Goal: Task Accomplishment & Management: Use online tool/utility

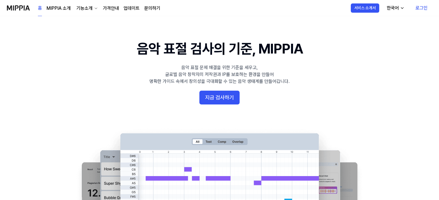
click at [422, 9] on link "로그인" at bounding box center [421, 8] width 21 height 16
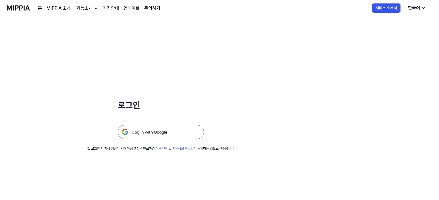
click at [157, 134] on img at bounding box center [161, 132] width 86 height 14
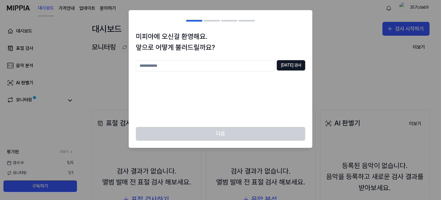
click at [216, 59] on div "미피아에 오신걸 환영해요. 앞으로 어떻게 불러드릴까요? [DATE] 검사" at bounding box center [220, 79] width 183 height 96
click at [215, 60] on input "text" at bounding box center [205, 65] width 139 height 11
type input "****"
click at [286, 63] on button "[DATE] 검사" at bounding box center [291, 65] width 28 height 10
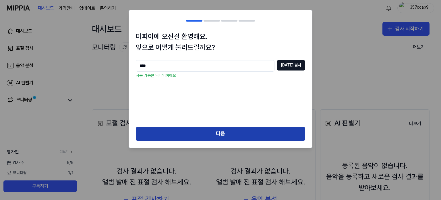
click at [193, 136] on button "다음" at bounding box center [220, 134] width 169 height 14
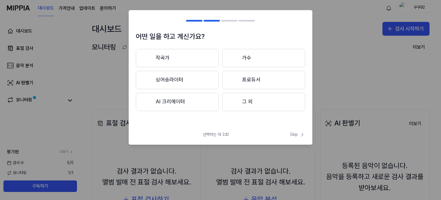
click at [268, 101] on button "그 외" at bounding box center [263, 101] width 83 height 18
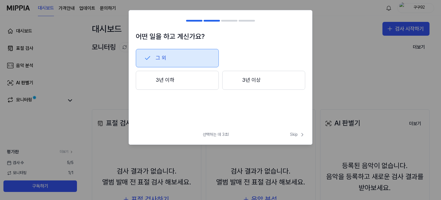
click at [193, 79] on button "3년 이하" at bounding box center [177, 80] width 83 height 19
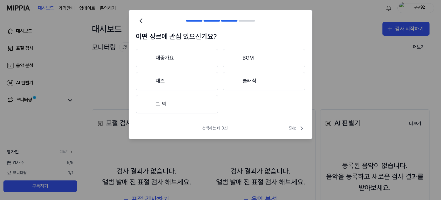
click at [184, 107] on button "그 외" at bounding box center [177, 104] width 82 height 18
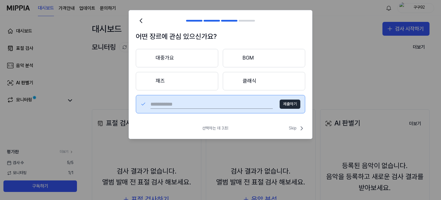
click at [262, 107] on input "text" at bounding box center [211, 103] width 122 height 9
type input "*"
type input "***"
click at [285, 104] on button "제출하기" at bounding box center [290, 103] width 21 height 9
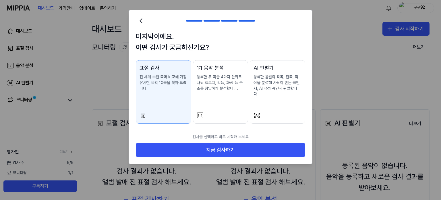
click at [169, 80] on p "전 세계 수천 곡과 비교해 가장 유사한 음악 10곡을 찾아 드립니다." at bounding box center [164, 82] width 48 height 17
click at [172, 95] on div "표절 검사 전 세계 수천 곡과 비교해 가장 유사한 음악 10곡을 찾아 드립니다." at bounding box center [164, 83] width 48 height 39
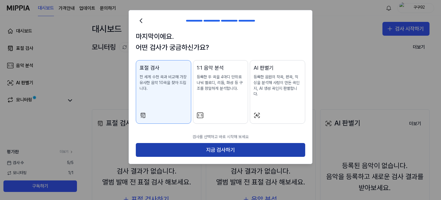
click at [217, 144] on button "지금 검사하기" at bounding box center [220, 150] width 169 height 14
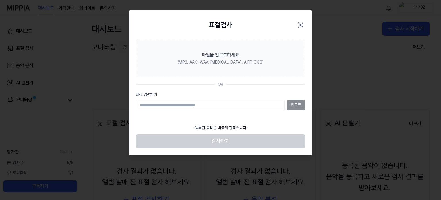
click at [197, 101] on input "URL 입력하기" at bounding box center [210, 105] width 149 height 10
click at [198, 104] on input "URL 입력하기" at bounding box center [210, 105] width 149 height 10
paste input "**********"
type input "**********"
click at [297, 104] on button "업로드" at bounding box center [296, 105] width 18 height 10
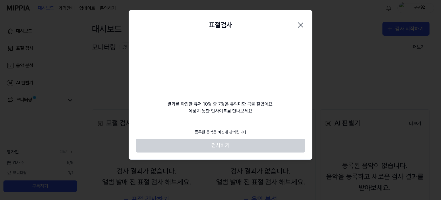
click at [222, 67] on video at bounding box center [220, 67] width 55 height 55
click at [218, 129] on div "등록된 음악은 비공개 관리됩니다" at bounding box center [220, 132] width 59 height 13
click at [218, 131] on div "등록된 음악은 비공개 관리됩니다" at bounding box center [220, 132] width 59 height 13
click at [212, 144] on footer "등록된 음악은 비공개 관리됩니다 검사하기" at bounding box center [220, 139] width 169 height 26
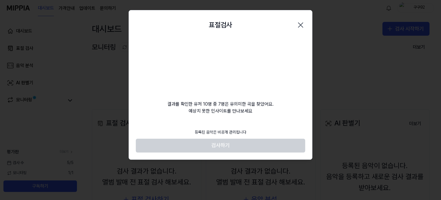
click at [212, 145] on footer "등록된 음악은 비공개 관리됩니다 검사하기" at bounding box center [220, 139] width 169 height 26
click at [215, 147] on footer "등록된 음악은 비공개 관리됩니다 검사하기" at bounding box center [220, 139] width 169 height 26
click at [226, 147] on footer "등록된 음악은 비공개 관리됩니다 검사하기" at bounding box center [220, 139] width 169 height 26
click at [238, 144] on footer "등록된 음악은 비공개 관리됩니다 검사하기" at bounding box center [220, 139] width 169 height 26
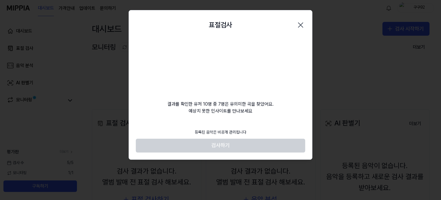
click at [254, 123] on div "표절검사 닫기 결과를 확인한 유저 10명 중 7명은 유의미한 곡을 찾았어요. 예상치 못한 인사이트를 만나보세요 등록된 음악은 비공개 관리됩니다…" at bounding box center [221, 84] width 184 height 149
click at [239, 150] on footer "등록된 음악은 비공개 관리됩니다 검사하기" at bounding box center [220, 139] width 169 height 26
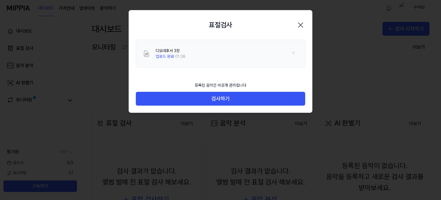
drag, startPoint x: 255, startPoint y: 113, endPoint x: 166, endPoint y: 100, distance: 90.1
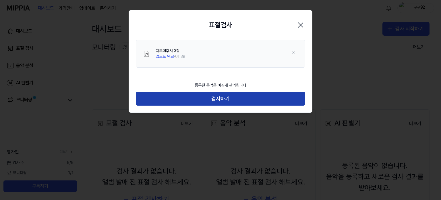
click at [202, 100] on button "검사하기" at bounding box center [220, 99] width 169 height 14
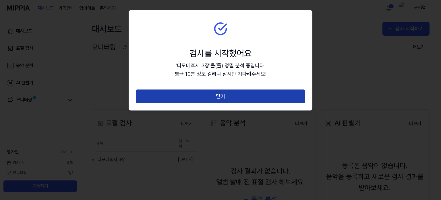
click at [214, 99] on button "닫기" at bounding box center [220, 96] width 169 height 14
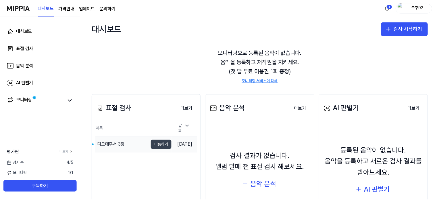
scroll to position [57, 0]
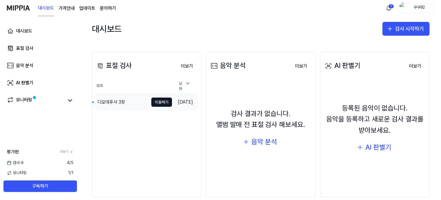
click at [127, 99] on div "디모데후서 3장" at bounding box center [122, 102] width 53 height 16
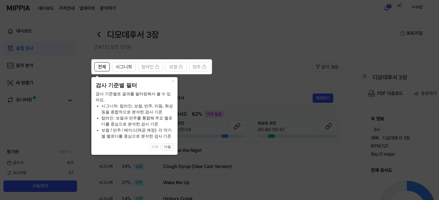
click at [108, 86] on header "검사 기준별 필터" at bounding box center [135, 85] width 78 height 8
click at [168, 148] on button "다음" at bounding box center [167, 146] width 11 height 7
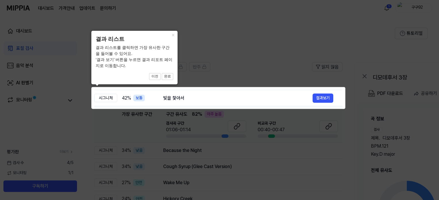
click at [186, 116] on icon at bounding box center [220, 100] width 441 height 200
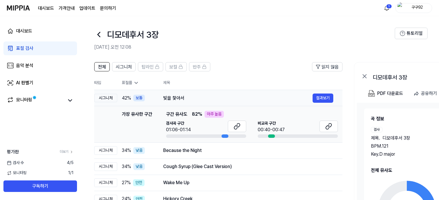
scroll to position [0, 1]
click at [320, 103] on td "빛을 찿아서 결과보기" at bounding box center [247, 98] width 188 height 16
click at [320, 98] on button "결과보기" at bounding box center [322, 97] width 21 height 9
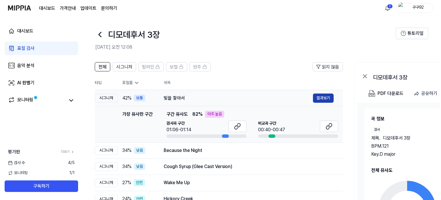
scroll to position [0, 0]
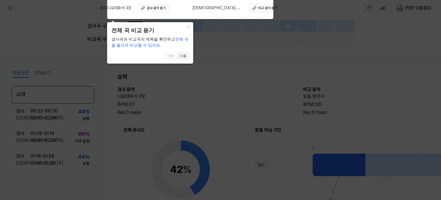
click at [184, 57] on button "다음" at bounding box center [182, 56] width 11 height 7
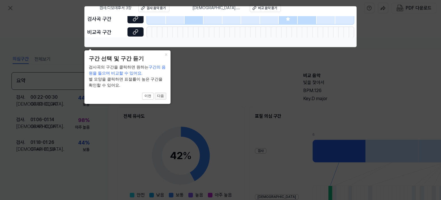
click at [164, 96] on button "다음" at bounding box center [160, 95] width 11 height 7
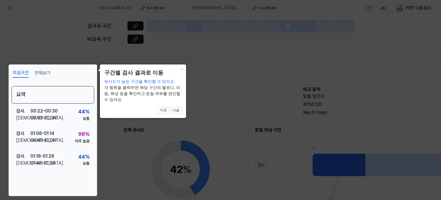
click at [183, 111] on div "× 구간별 검사 결과로 이동 유사도가 높은 구간을 확인할 수 있어요. 각 항목을 클릭하면 해당 구간의 멜로디, 리듬, 화성 등을 확인하고 표절…" at bounding box center [143, 90] width 86 height 53
click at [179, 110] on button "다음" at bounding box center [175, 110] width 11 height 7
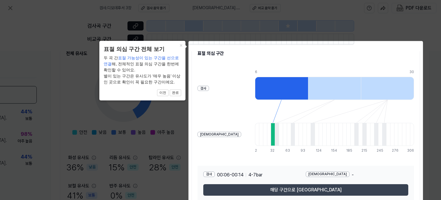
click at [322, 190] on button "해당 구간으로 이동" at bounding box center [305, 189] width 205 height 11
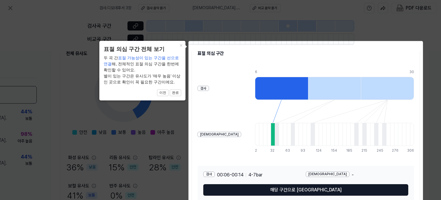
scroll to position [76, 25]
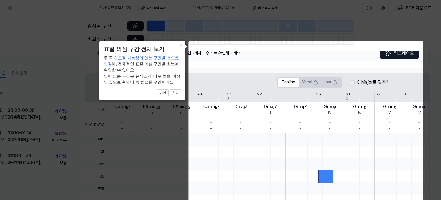
click at [297, 32] on icon at bounding box center [220, 105] width 441 height 210
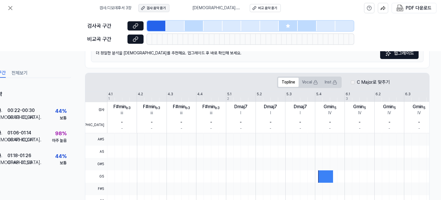
click at [165, 7] on div "검사 음악 듣기" at bounding box center [156, 8] width 19 height 5
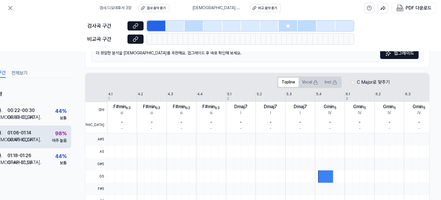
click at [44, 135] on div "검사 . 01:06 - 01:14 비교 . 00:40 - 00:47 98 % 아주 높음" at bounding box center [30, 136] width 83 height 22
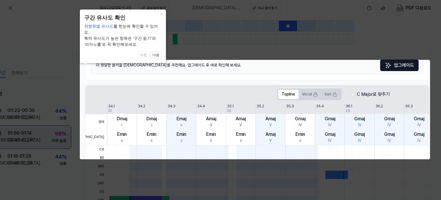
scroll to position [0, 25]
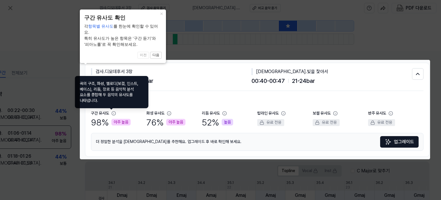
click at [111, 112] on icon at bounding box center [113, 113] width 5 height 5
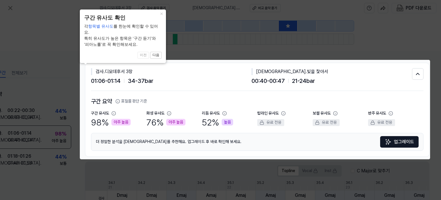
drag, startPoint x: 276, startPoint y: 156, endPoint x: 272, endPoint y: 156, distance: 4.0
click at [275, 156] on div "검사 . 디모데후서 3장 01:06 - 01:14 34 - 37 bar 비교 . 빛을 찿아서 00:40 - 00:47 21 - 24 bar 구…" at bounding box center [257, 110] width 344 height 94
click at [244, 161] on icon at bounding box center [220, 100] width 441 height 200
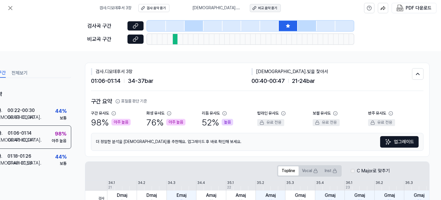
click at [255, 11] on button "비교 음악 듣기" at bounding box center [265, 8] width 31 height 8
click at [282, 23] on div at bounding box center [288, 26] width 19 height 10
drag, startPoint x: 256, startPoint y: 81, endPoint x: 260, endPoint y: 82, distance: 3.2
click at [260, 82] on span "00:40 - 00:47" at bounding box center [267, 80] width 33 height 9
click at [256, 91] on div "구간 요약 표절률 판단 기준 구간 유사도 98 % 아주 높음 화성 유사도 76 % 아주 높음 리듬 유사도 52 % 높음 탑라인 유사도 유료 전…" at bounding box center [257, 123] width 332 height 65
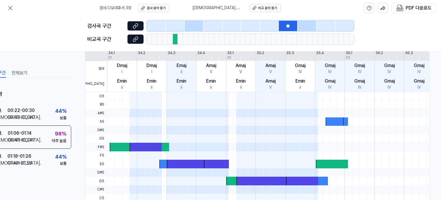
scroll to position [144, 25]
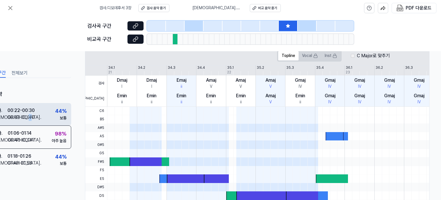
click at [27, 116] on div "00:32 - 00:40" at bounding box center [20, 117] width 27 height 7
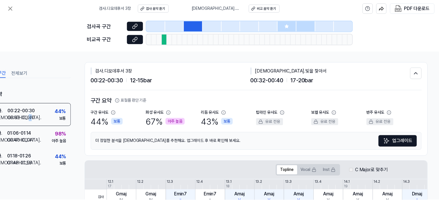
scroll to position [0, 25]
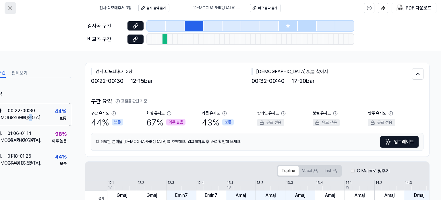
click at [8, 8] on icon at bounding box center [10, 8] width 7 height 7
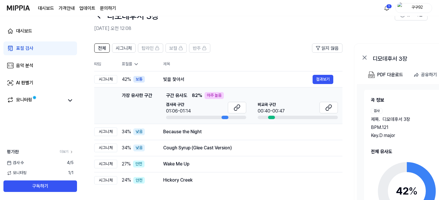
scroll to position [29, 0]
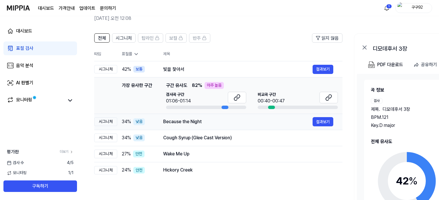
click at [180, 123] on div "Because the Night" at bounding box center [237, 121] width 149 height 7
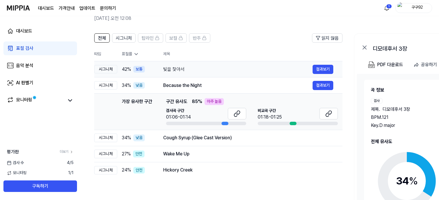
click at [232, 71] on div "빛을 찿아서" at bounding box center [237, 69] width 149 height 7
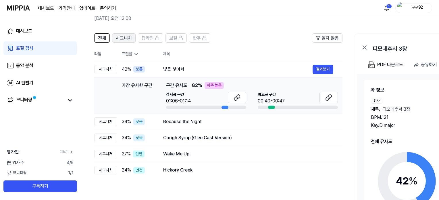
click at [120, 35] on span "시그니처" at bounding box center [124, 38] width 16 height 7
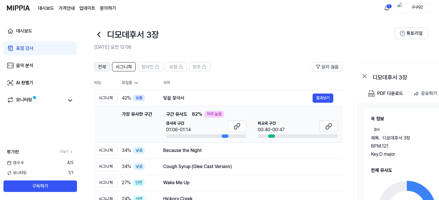
click at [99, 69] on span "전체" at bounding box center [102, 66] width 8 height 7
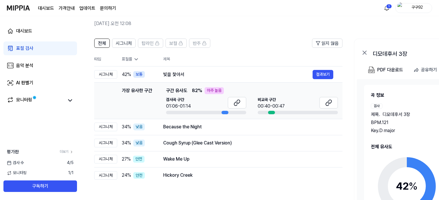
scroll to position [3, 0]
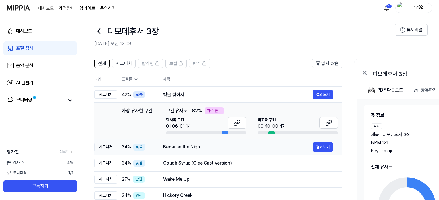
click at [204, 144] on div "Because the Night" at bounding box center [237, 146] width 149 height 7
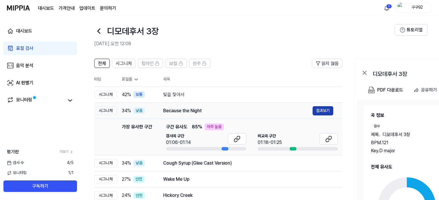
click at [321, 111] on button "결과보기" at bounding box center [322, 110] width 21 height 9
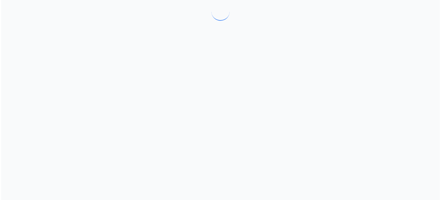
scroll to position [0, 0]
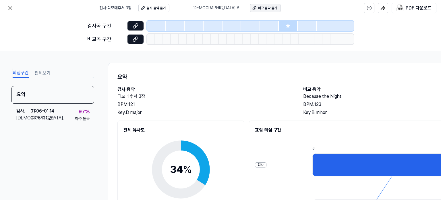
click at [262, 9] on div "비교 음악 듣기" at bounding box center [267, 8] width 19 height 5
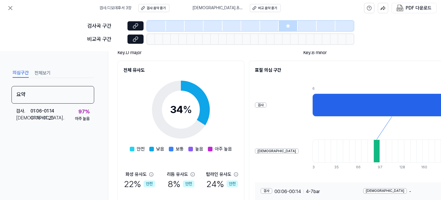
scroll to position [107, 0]
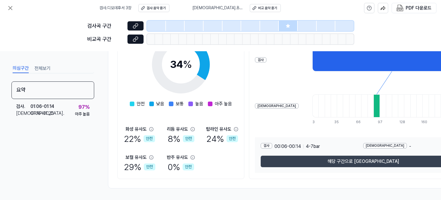
click at [312, 157] on button "해당 구간으로 이동" at bounding box center [363, 160] width 205 height 11
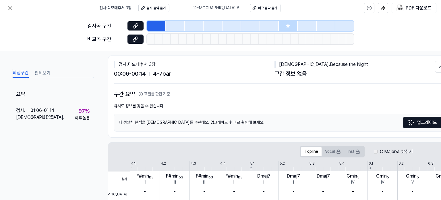
scroll to position [0, 0]
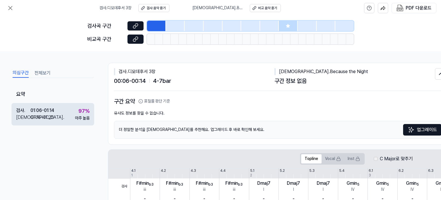
click at [84, 115] on div "아주 높음" at bounding box center [82, 118] width 15 height 6
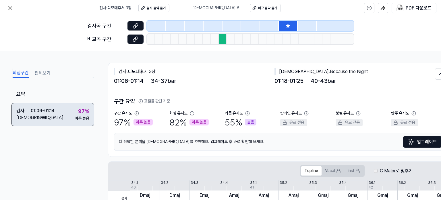
click at [84, 115] on div "아주 높음" at bounding box center [82, 118] width 15 height 6
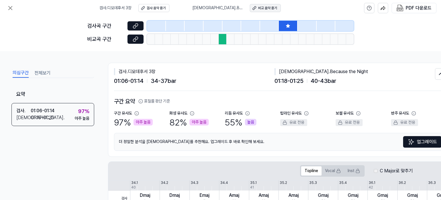
click at [274, 10] on button "비교 음악 듣기" at bounding box center [265, 8] width 31 height 8
click at [41, 76] on button "전체보기" at bounding box center [42, 72] width 16 height 9
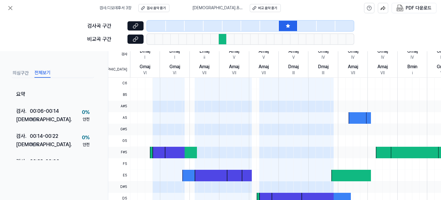
scroll to position [81, 0]
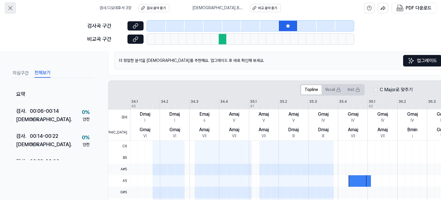
click at [5, 7] on button at bounding box center [10, 7] width 11 height 11
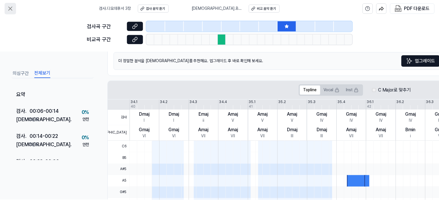
scroll to position [3, 0]
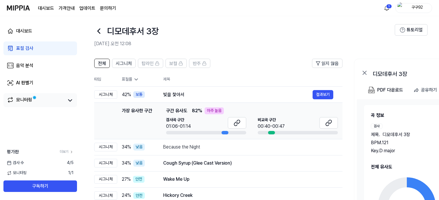
click at [39, 100] on link "모니터링" at bounding box center [35, 100] width 57 height 8
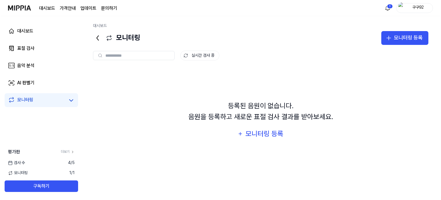
scroll to position [0, 0]
click at [40, 49] on link "표절 검사" at bounding box center [39, 48] width 73 height 14
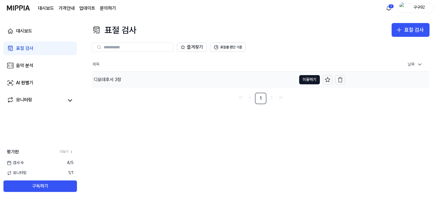
click at [197, 82] on div "디모데후서 3장" at bounding box center [194, 79] width 204 height 16
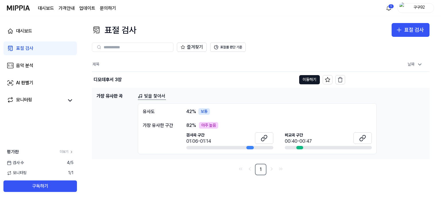
click at [209, 126] on div "아주 높음" at bounding box center [208, 125] width 19 height 7
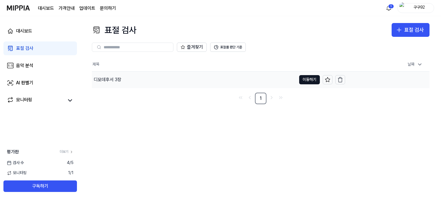
click at [149, 81] on div "디모데후서 3장" at bounding box center [194, 79] width 204 height 16
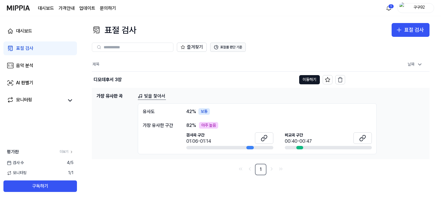
click at [227, 49] on button "표절률 판단 기준" at bounding box center [228, 46] width 36 height 9
click at [238, 43] on button "표절률 판단 기준" at bounding box center [228, 46] width 36 height 9
click at [238, 45] on button "표절률 판단 기준" at bounding box center [228, 46] width 36 height 9
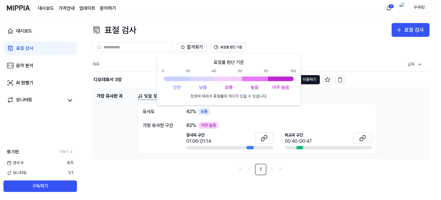
click at [280, 78] on div at bounding box center [281, 78] width 26 height 5
click at [256, 102] on div "표절률 판단 기준 0 30 40 50 60 100 안전 낮음 보통 높음 아주 높음 장르에 따라서 표절률에 차이가 있을 수 있습니다." at bounding box center [229, 79] width 144 height 52
click at [267, 117] on div "유사도 42 % 보통 가장 유사한 구간 82 % 아주 높음 검사곡 구간 01:06-01:14 비교곡 구간 00:40-00:47" at bounding box center [257, 128] width 239 height 51
